Goal: Task Accomplishment & Management: Understand process/instructions

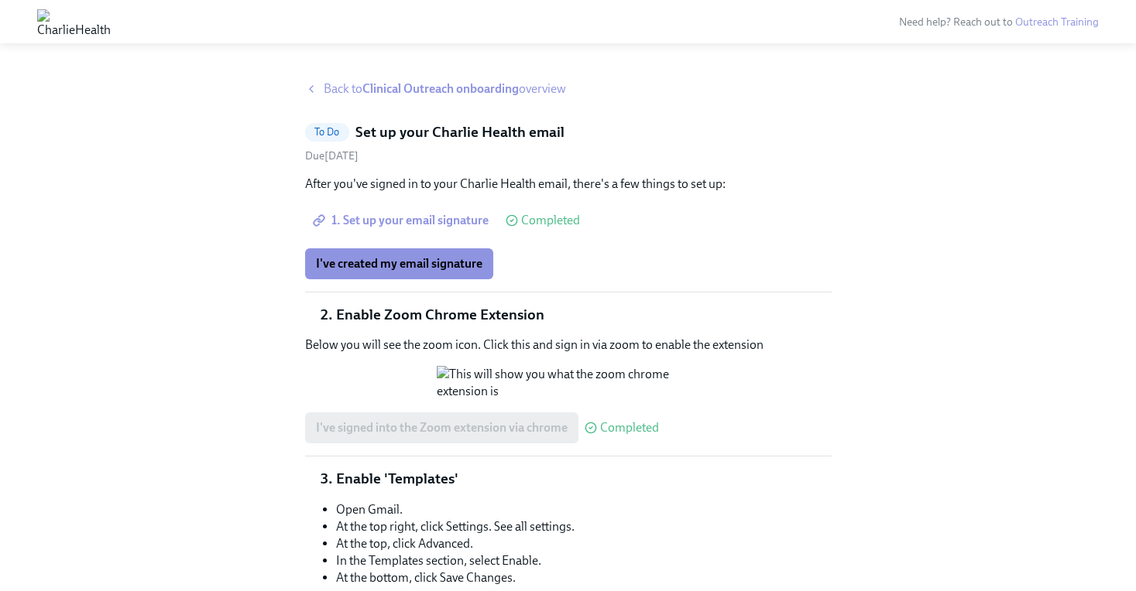
scroll to position [319, 0]
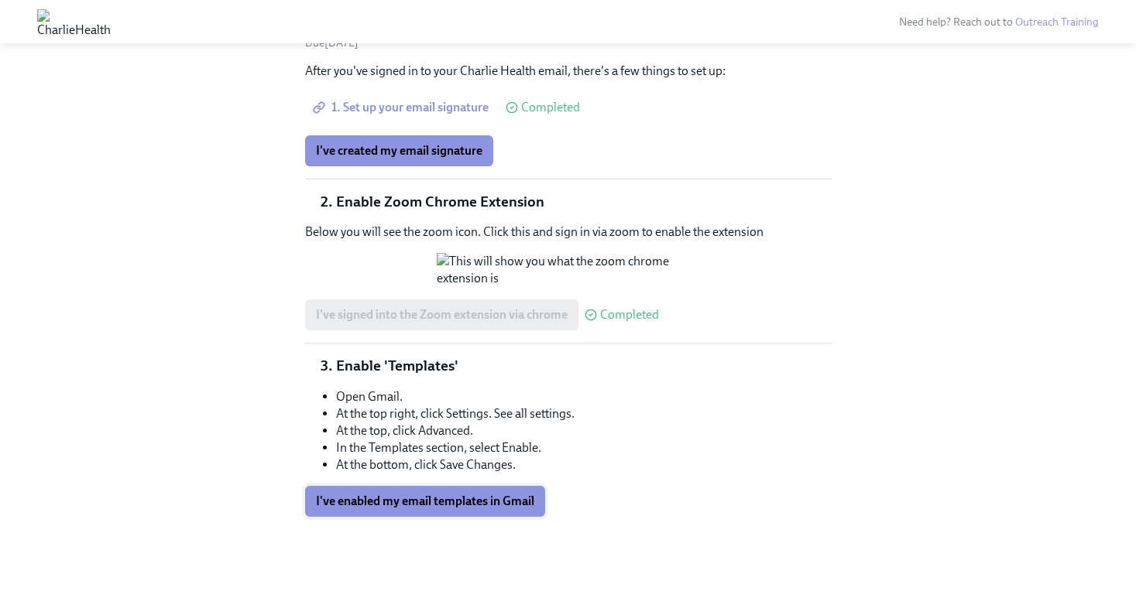
click at [471, 499] on span "I've enabled my email templates in Gmail" at bounding box center [425, 501] width 218 height 15
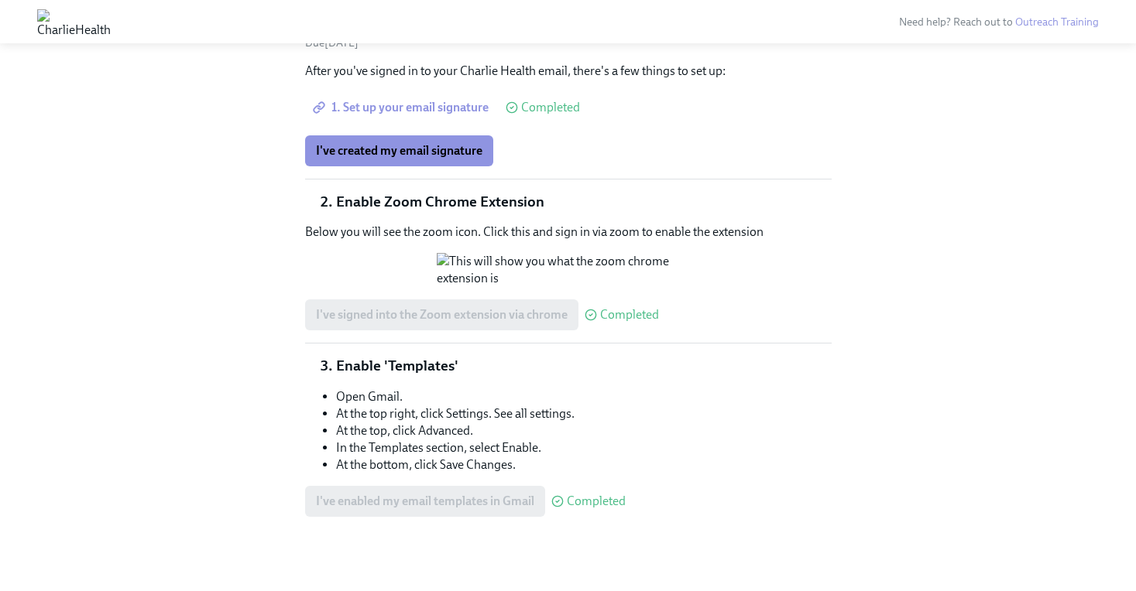
scroll to position [0, 0]
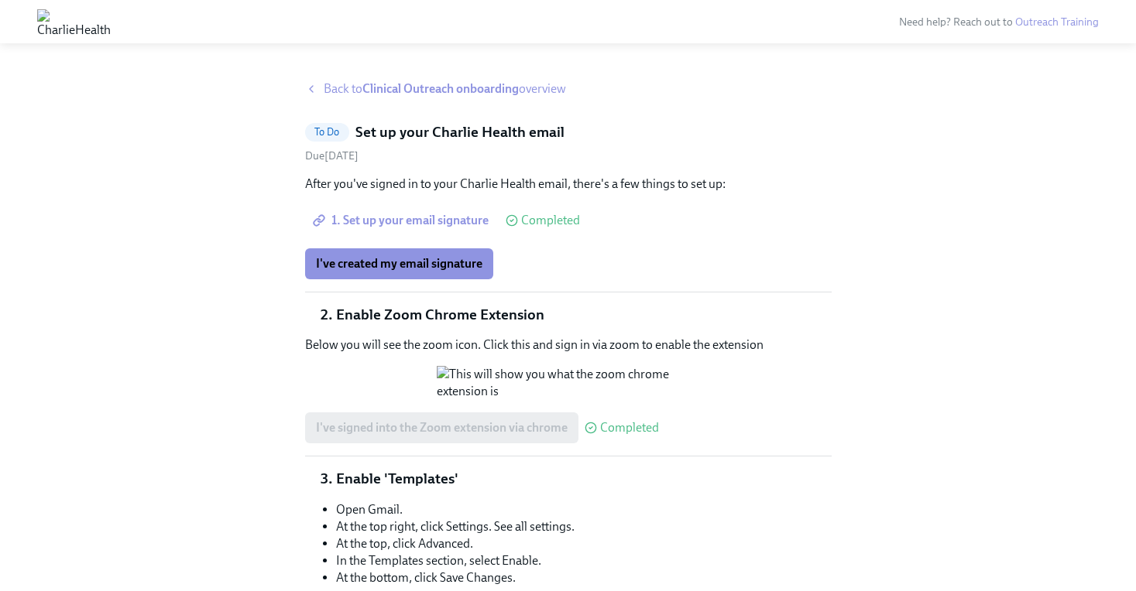
click at [391, 88] on strong "Clinical Outreach onboarding" at bounding box center [440, 88] width 156 height 15
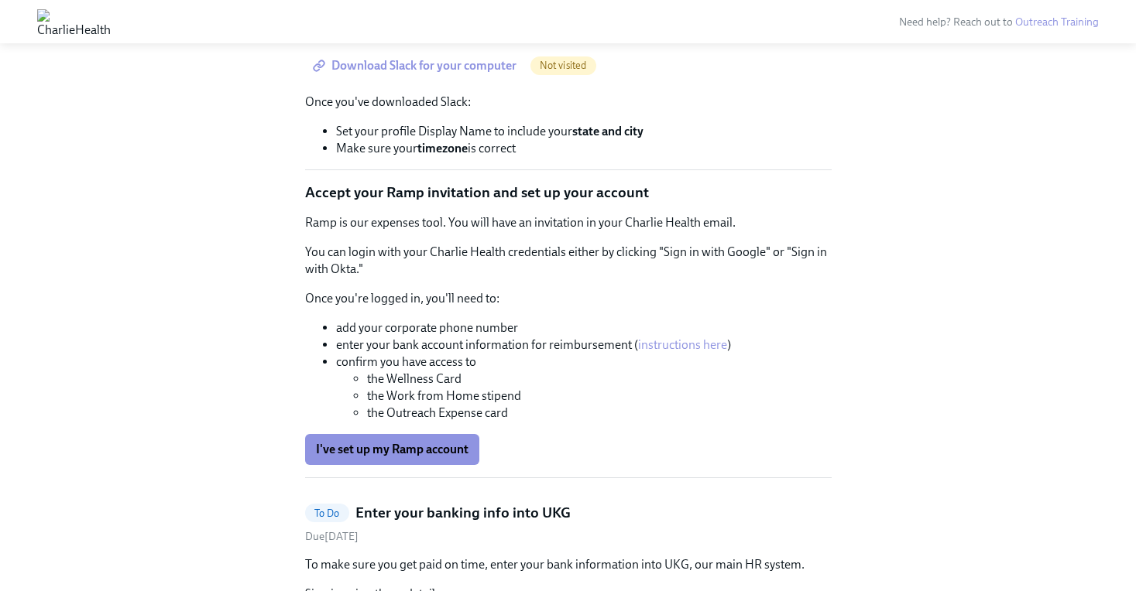
scroll to position [1633, 0]
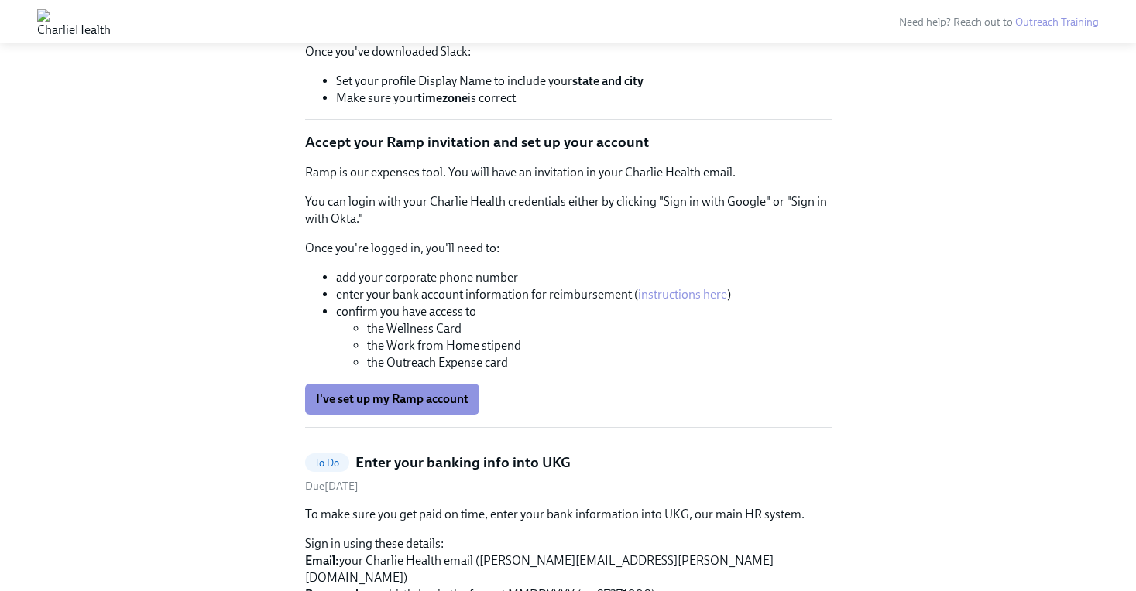
scroll to position [1685, 0]
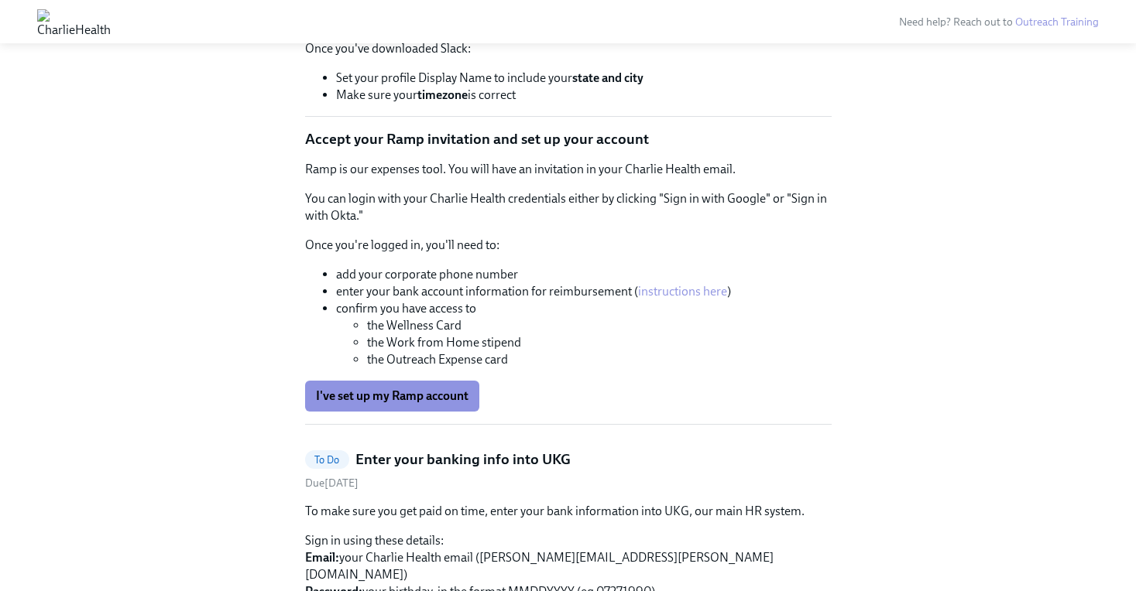
click at [478, 20] on span "Download Slack for your computer" at bounding box center [416, 12] width 201 height 15
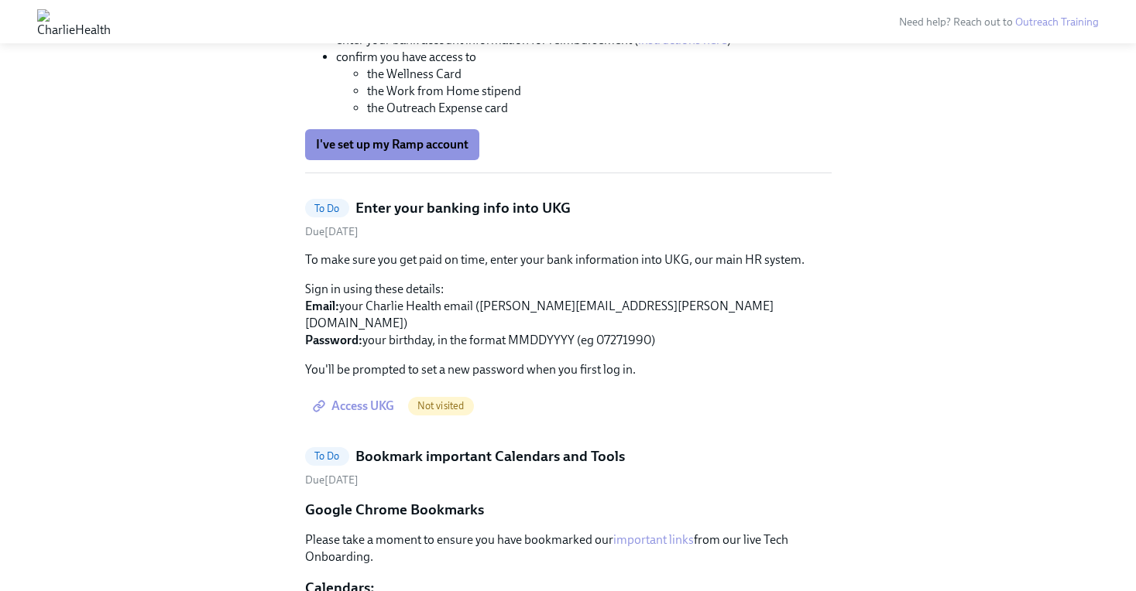
scroll to position [1938, 0]
click at [430, 152] on span "I've set up my Ramp account" at bounding box center [392, 143] width 153 height 15
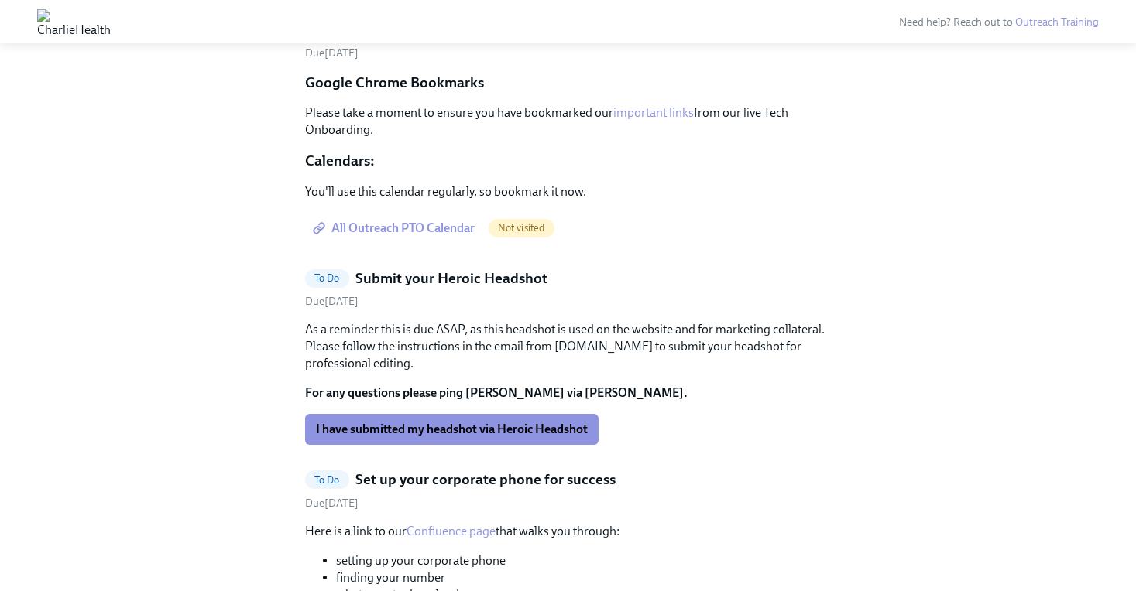
scroll to position [2360, 0]
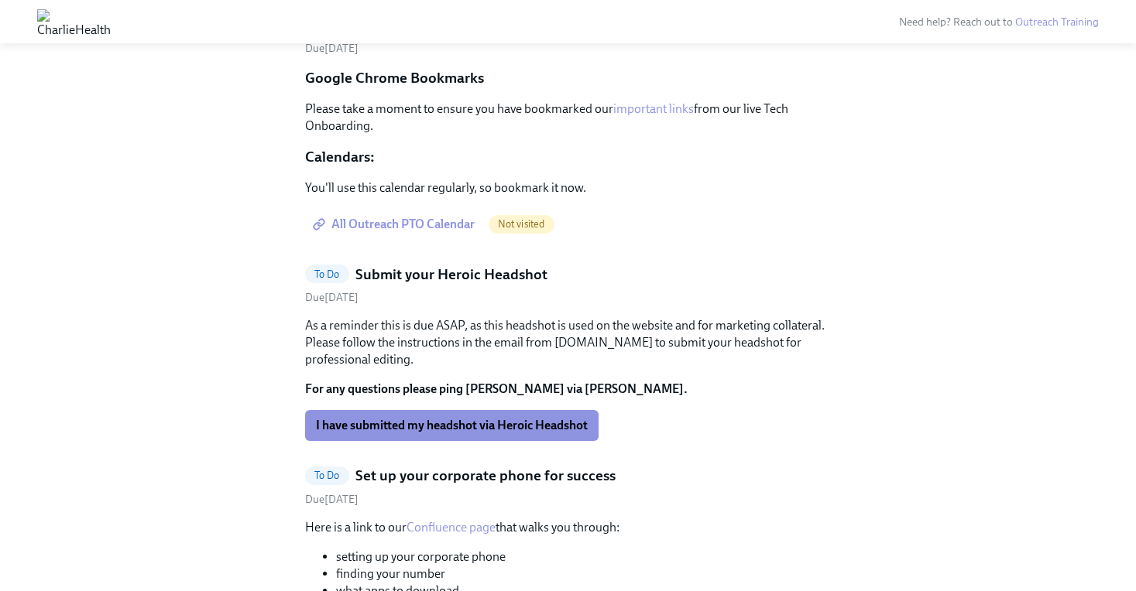
scroll to position [1094, 0]
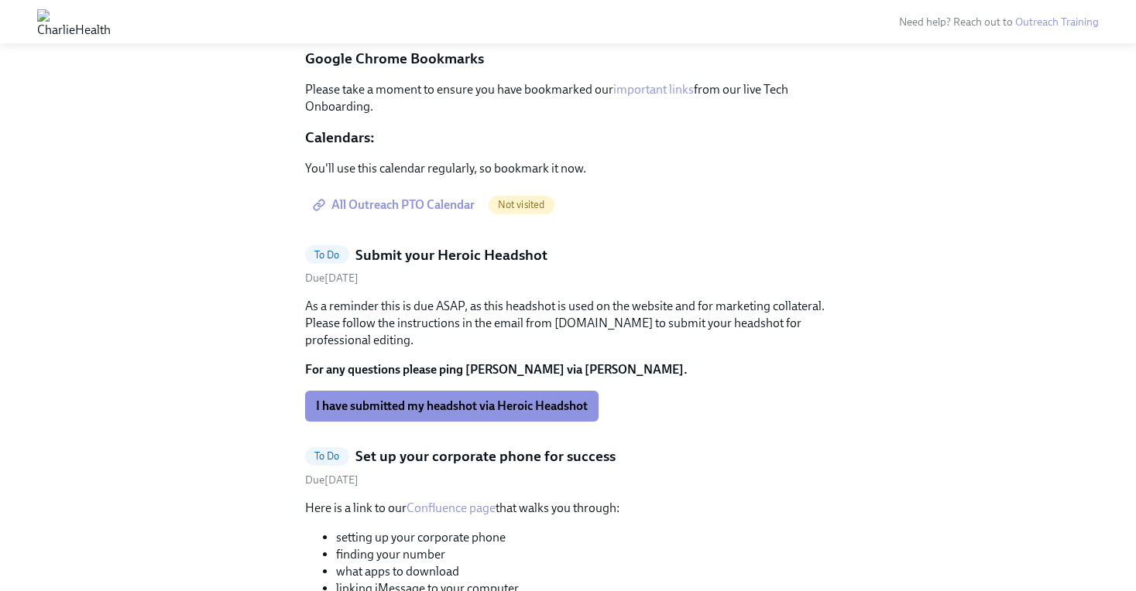
click at [629, 97] on link "important links" at bounding box center [653, 89] width 81 height 15
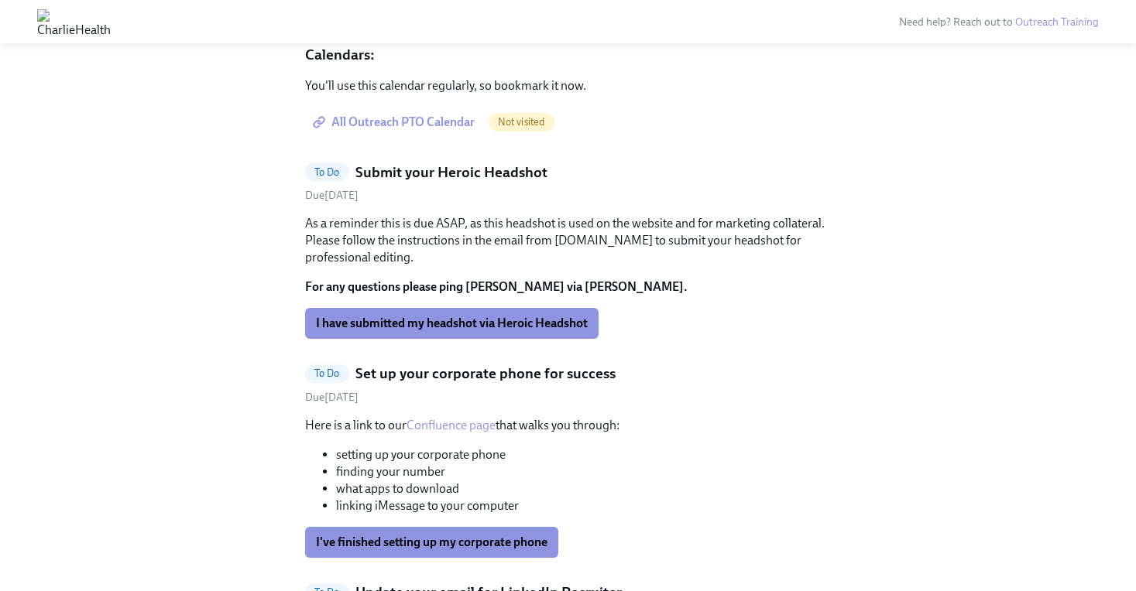
scroll to position [1209, 0]
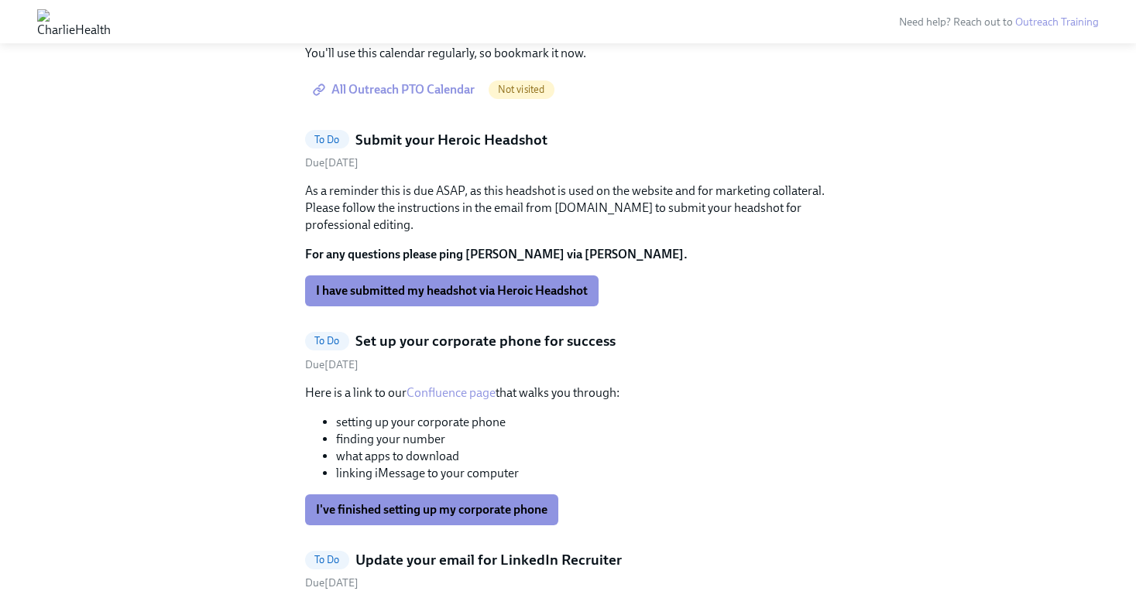
click at [435, 105] on link "All Outreach PTO Calendar" at bounding box center [395, 89] width 180 height 31
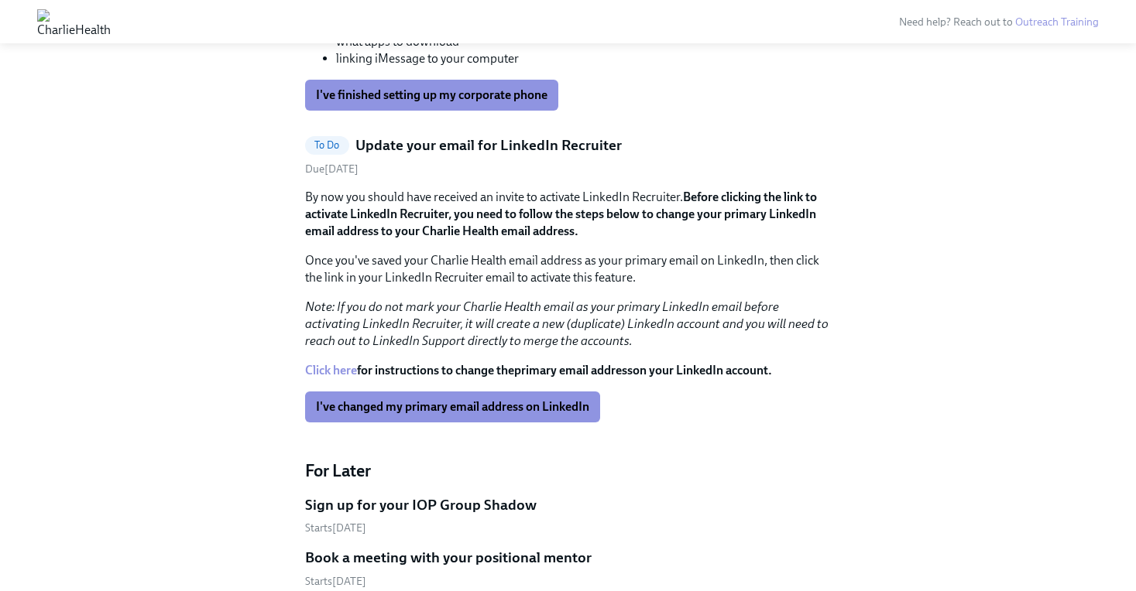
scroll to position [1404, 0]
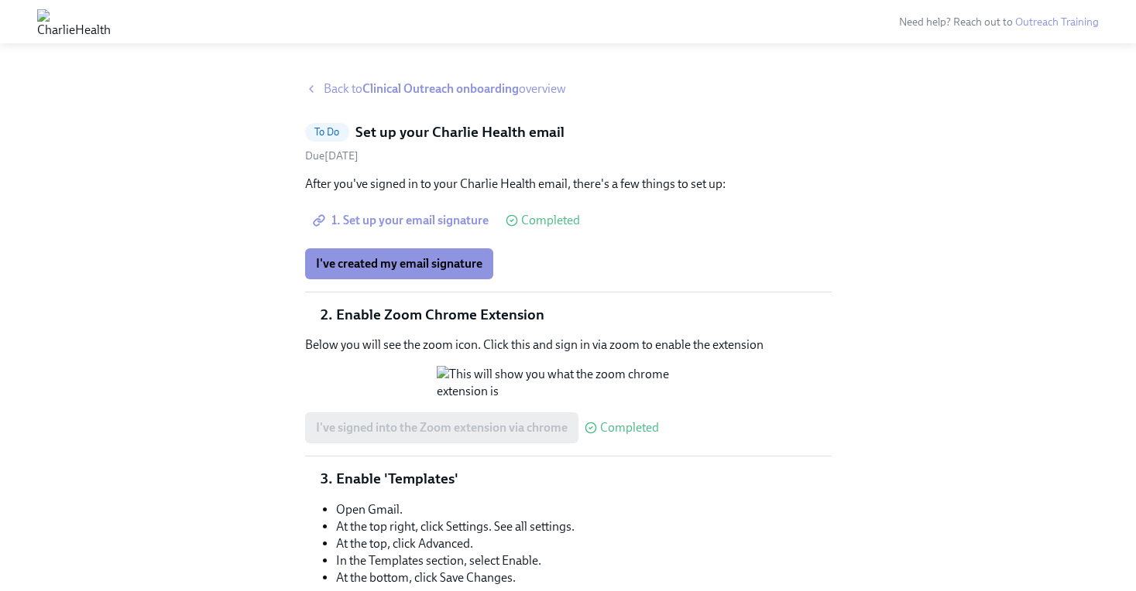
click at [341, 87] on span "Back to Clinical Outreach onboarding overview" at bounding box center [445, 89] width 242 height 17
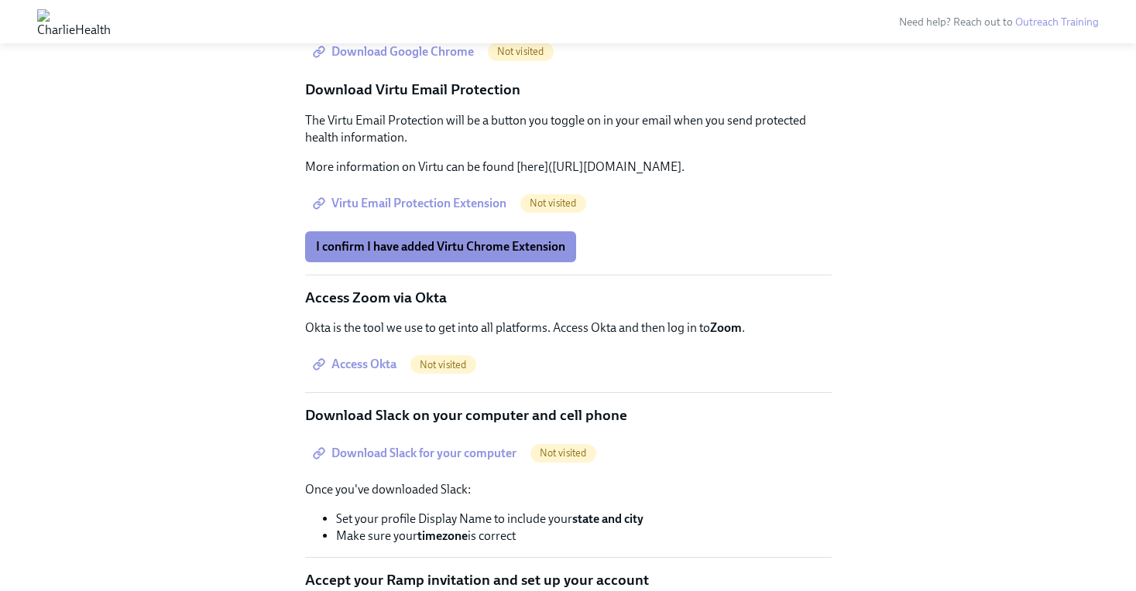
scroll to position [1212, 0]
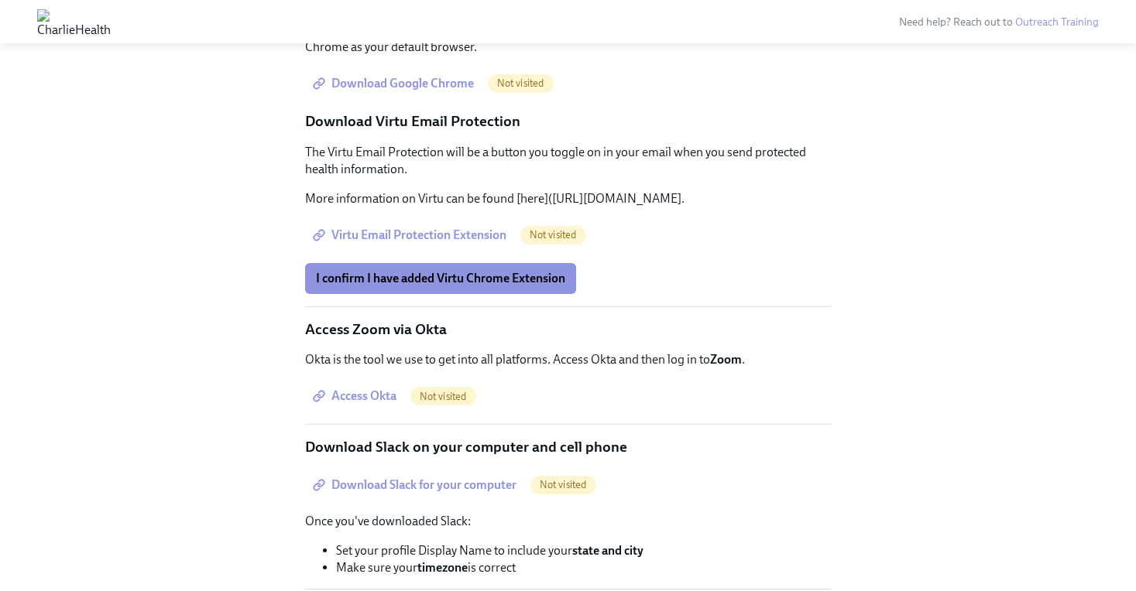
click at [428, 91] on span "Download Google Chrome" at bounding box center [395, 83] width 158 height 15
click at [464, 286] on span "I confirm I have added Virtu Chrome Extension" at bounding box center [440, 278] width 249 height 15
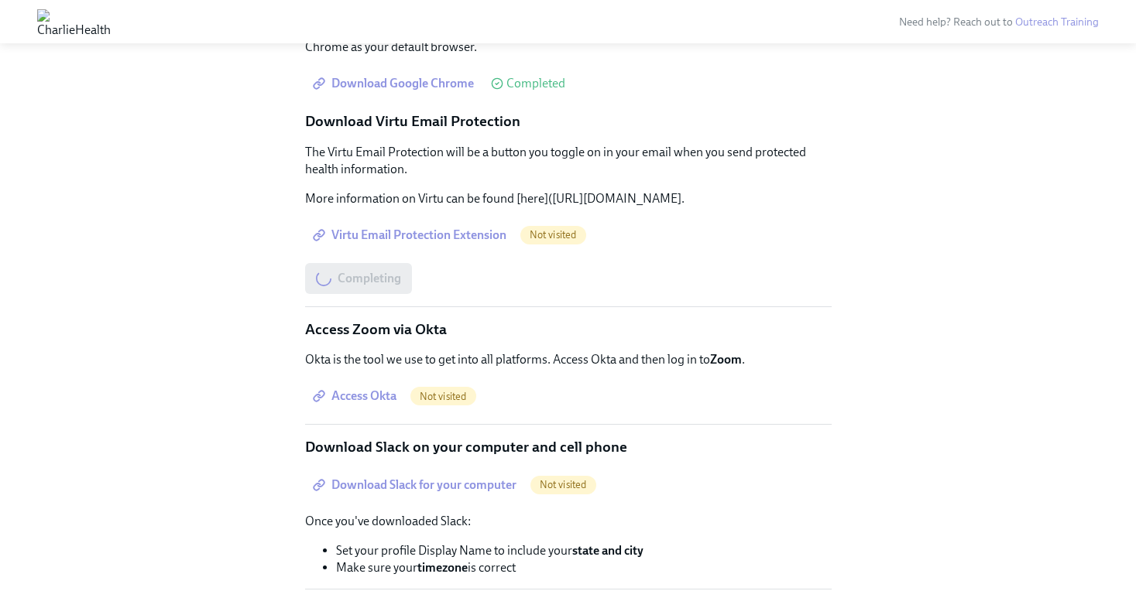
click at [490, 243] on span "Virtu Email Protection Extension" at bounding box center [411, 235] width 190 height 15
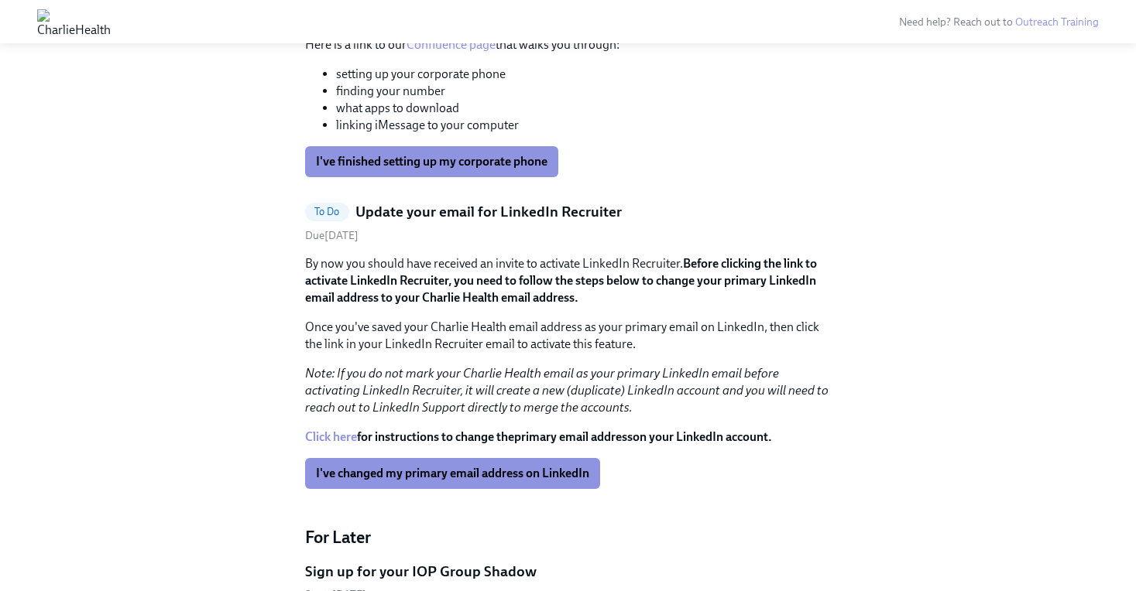
scroll to position [1308, 0]
click at [466, 53] on link "Confluence page" at bounding box center [450, 45] width 89 height 15
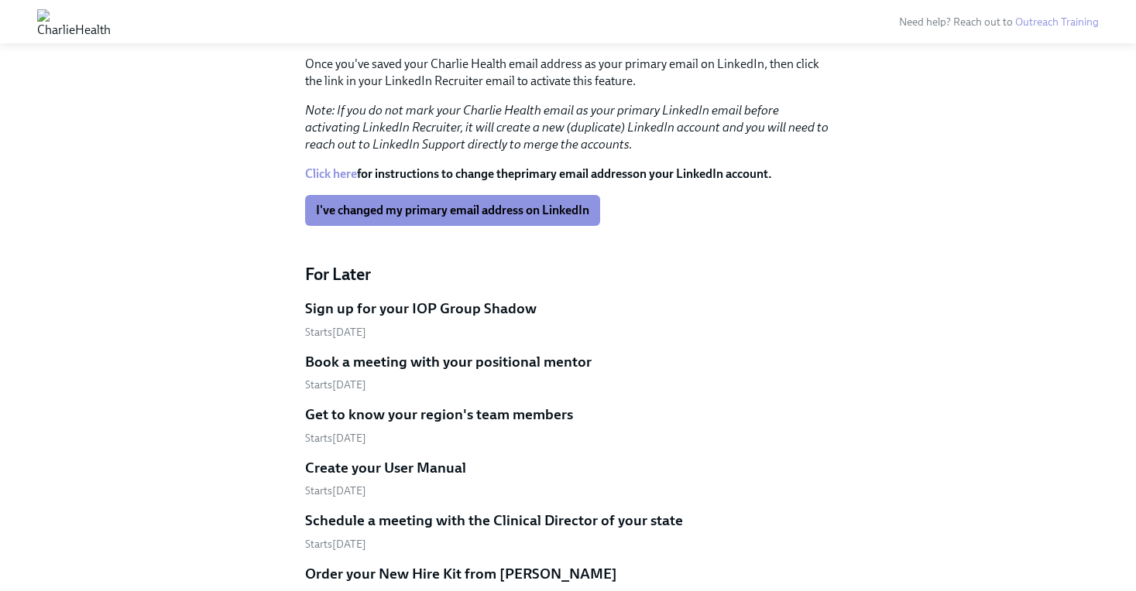
scroll to position [1367, 0]
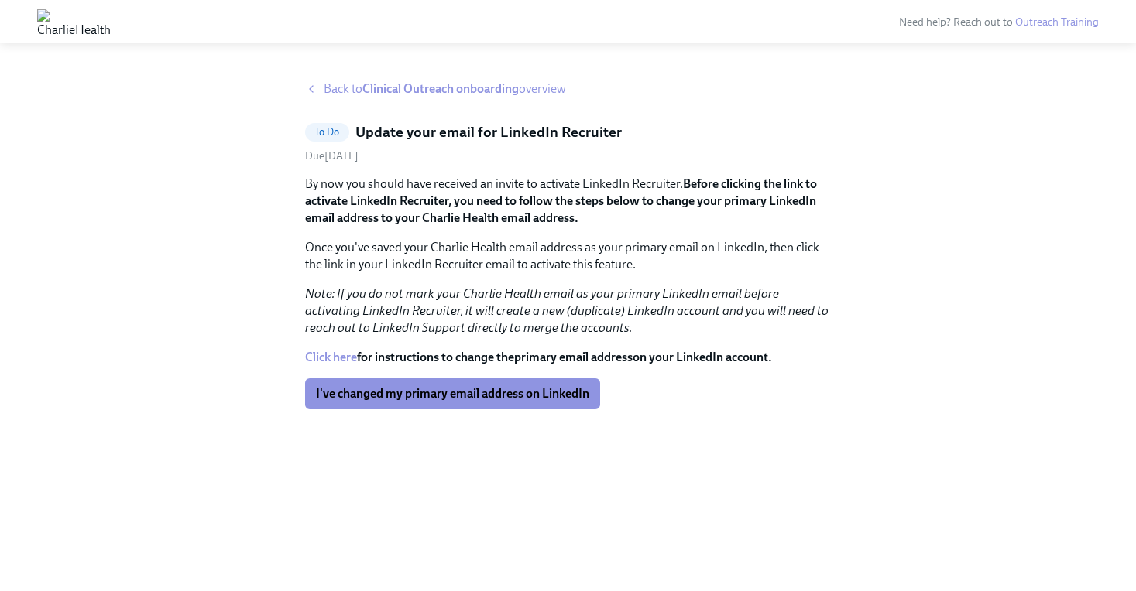
click at [347, 356] on link "Click here" at bounding box center [331, 357] width 52 height 15
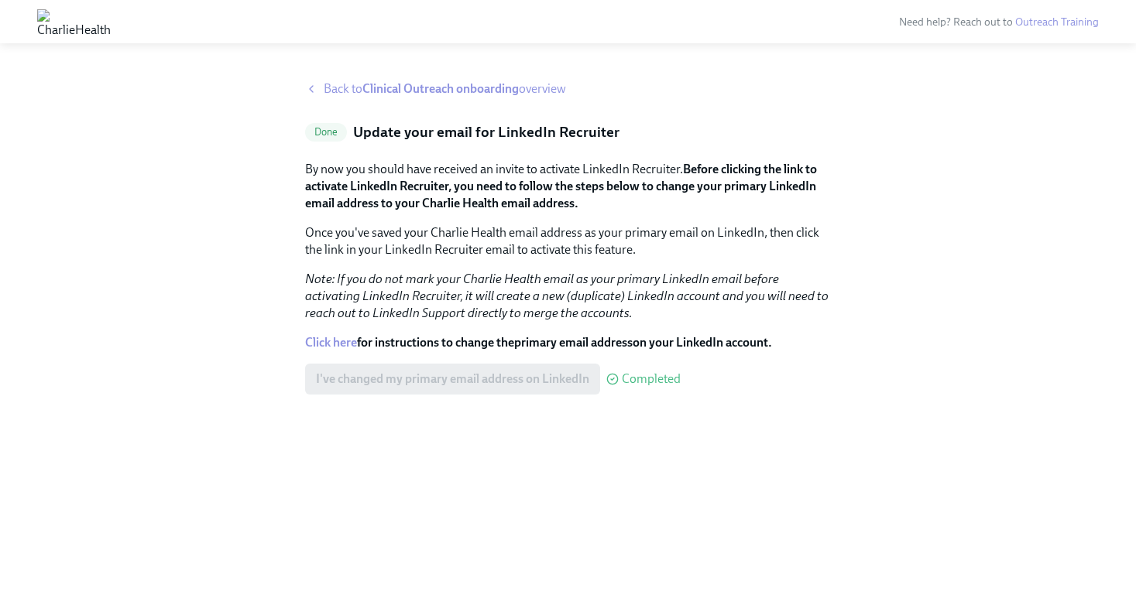
click at [382, 91] on strong "Clinical Outreach onboarding" at bounding box center [440, 88] width 156 height 15
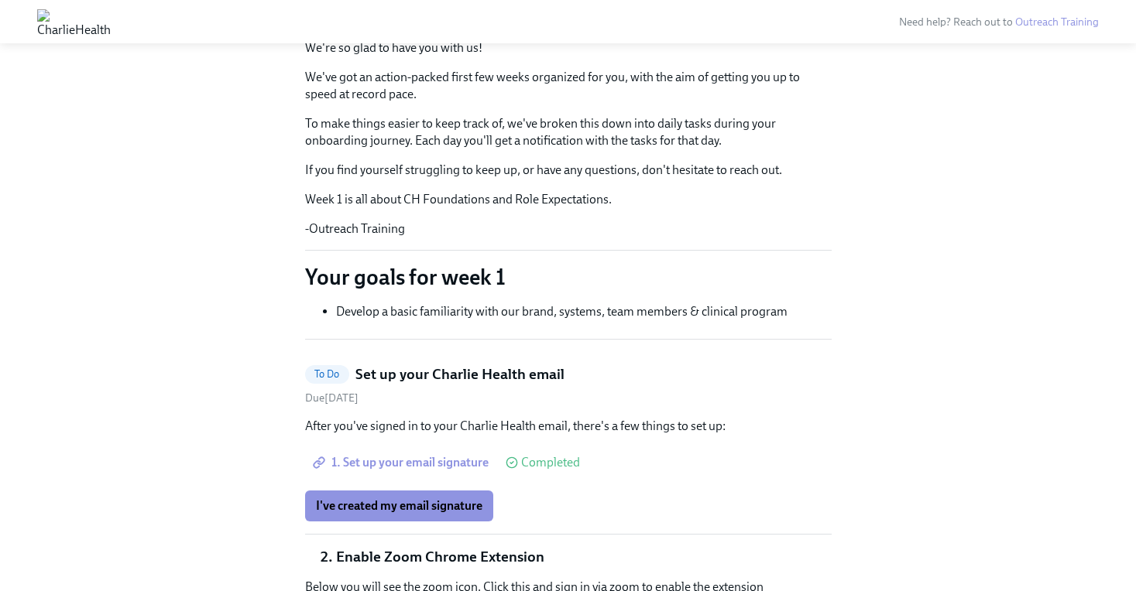
scroll to position [394, 0]
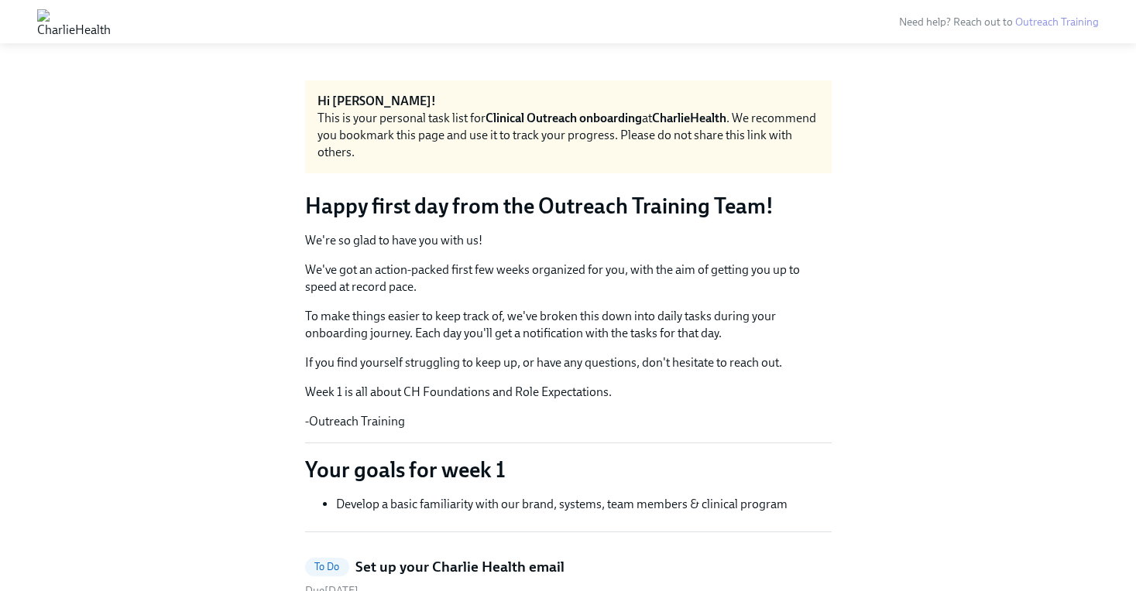
scroll to position [1404, 0]
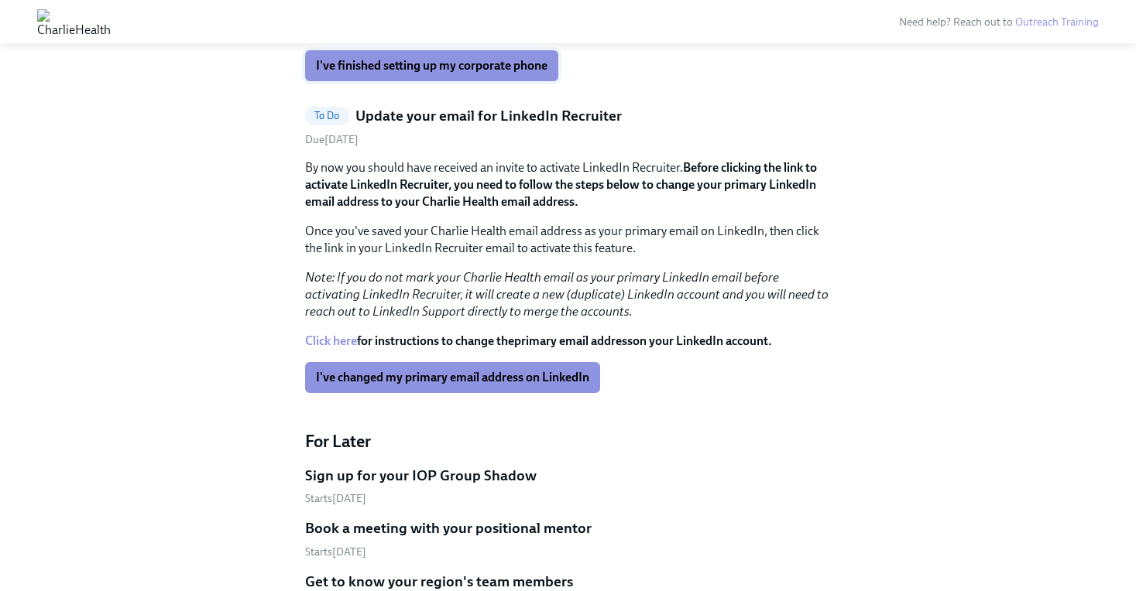
click at [440, 74] on span "I've finished setting up my corporate phone" at bounding box center [431, 65] width 231 height 15
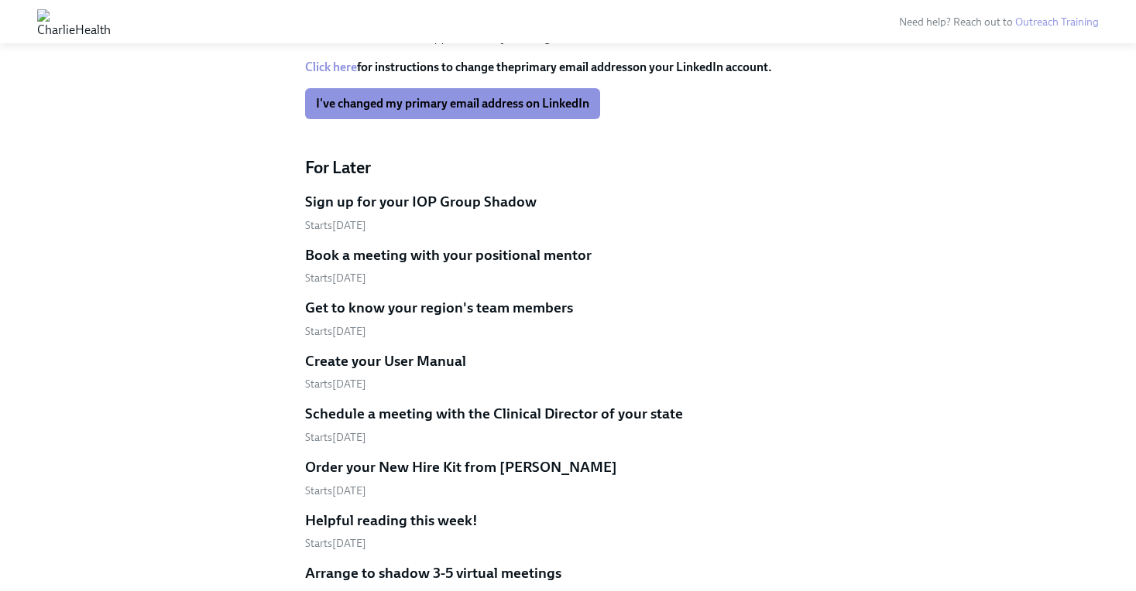
scroll to position [1459, 0]
click at [499, 112] on span "I've changed my primary email address on LinkedIn" at bounding box center [452, 104] width 273 height 15
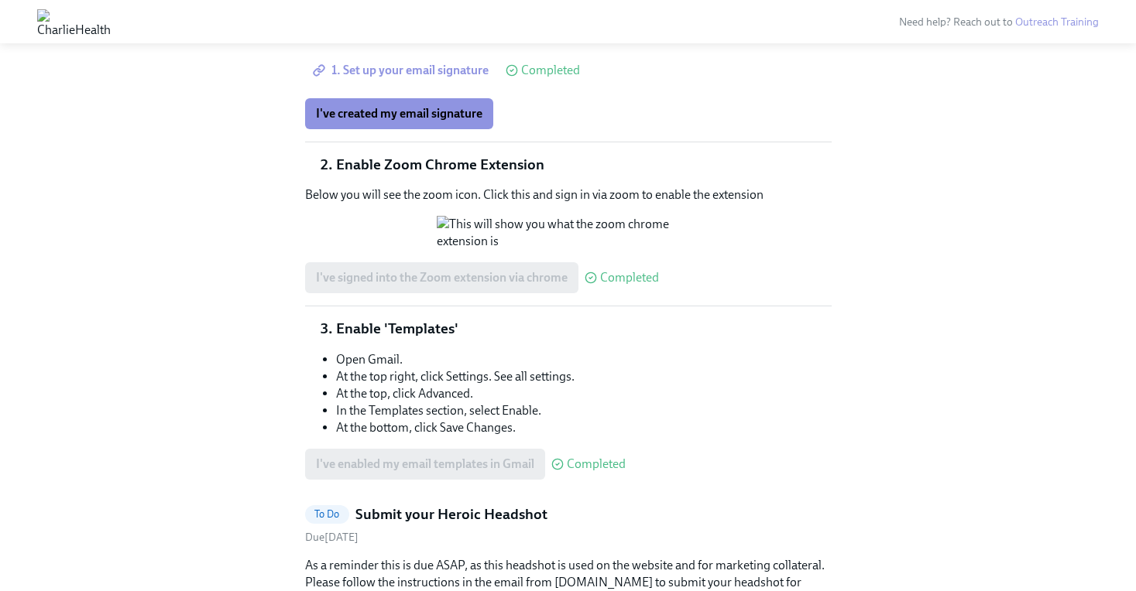
scroll to position [586, 0]
